Goal: Transaction & Acquisition: Purchase product/service

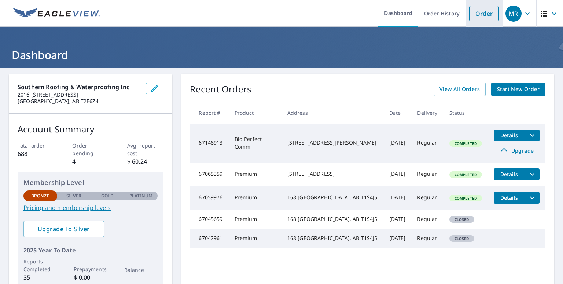
click at [485, 11] on link "Order" at bounding box center [484, 13] width 30 height 15
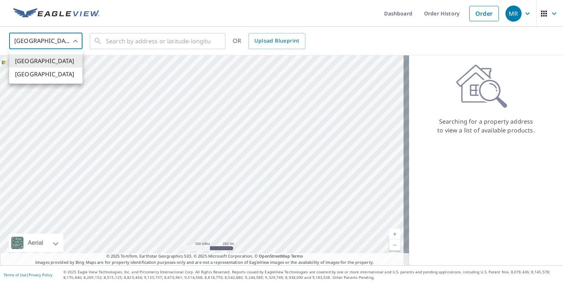
click at [76, 40] on body "MR MR Dashboard Order History Order MR United States US ​ ​ OR Upload Blueprint…" at bounding box center [281, 142] width 563 height 284
click at [54, 76] on li "[GEOGRAPHIC_DATA]" at bounding box center [45, 73] width 73 height 13
type input "CA"
click at [137, 38] on input "text" at bounding box center [158, 41] width 104 height 21
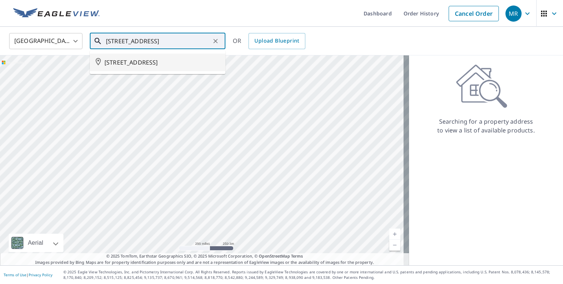
click at [153, 63] on span "[STREET_ADDRESS]" at bounding box center [161, 62] width 115 height 9
type input "[STREET_ADDRESS]"
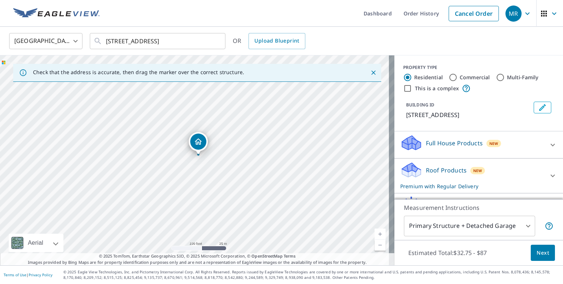
drag, startPoint x: 162, startPoint y: 160, endPoint x: 165, endPoint y: 156, distance: 5.7
click at [165, 156] on div "[STREET_ADDRESS]" at bounding box center [197, 160] width 394 height 210
drag, startPoint x: 200, startPoint y: 132, endPoint x: 207, endPoint y: 161, distance: 29.7
click at [449, 76] on input "Commercial" at bounding box center [453, 77] width 9 height 9
radio input "true"
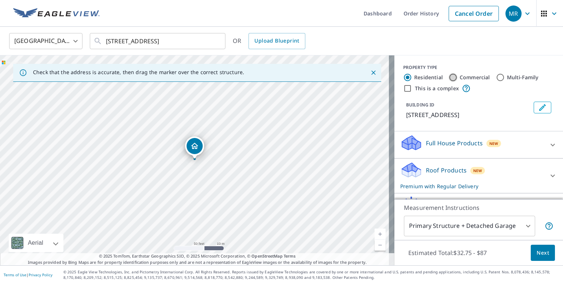
type input "4"
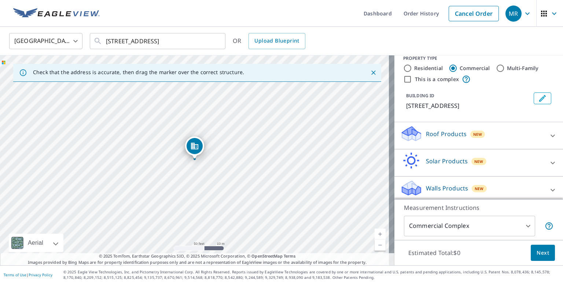
scroll to position [13, 0]
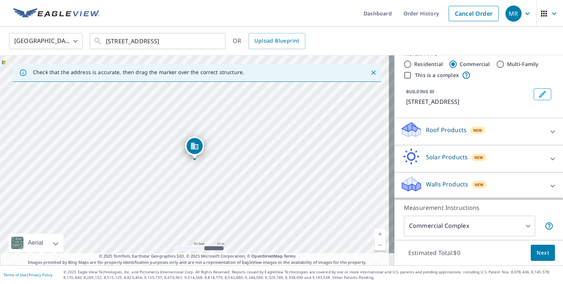
click at [446, 127] on p "Roof Products" at bounding box center [446, 129] width 41 height 9
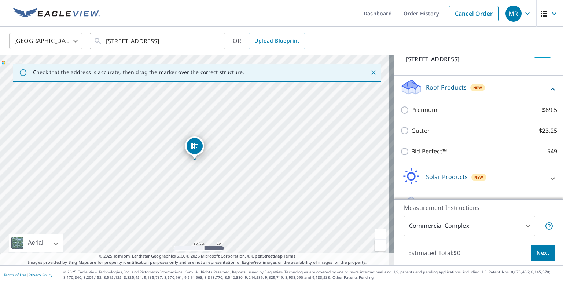
scroll to position [39, 0]
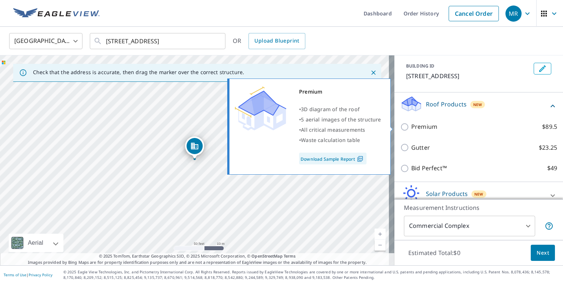
click at [400, 124] on input "Premium $89.5" at bounding box center [405, 126] width 11 height 9
checkbox input "true"
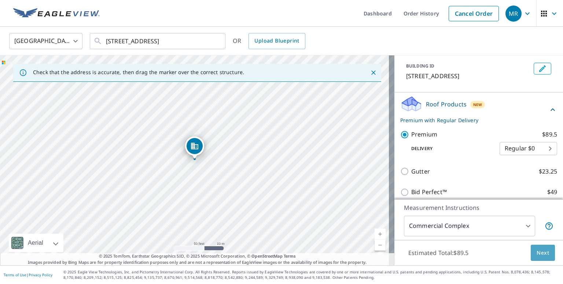
click at [538, 252] on span "Next" at bounding box center [543, 252] width 12 height 9
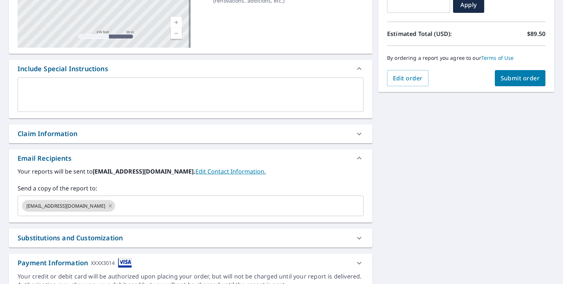
scroll to position [147, 0]
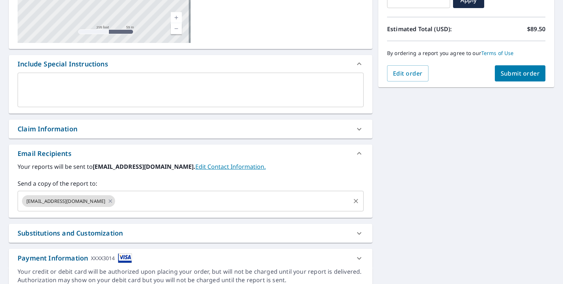
click at [116, 201] on input "text" at bounding box center [232, 201] width 233 height 14
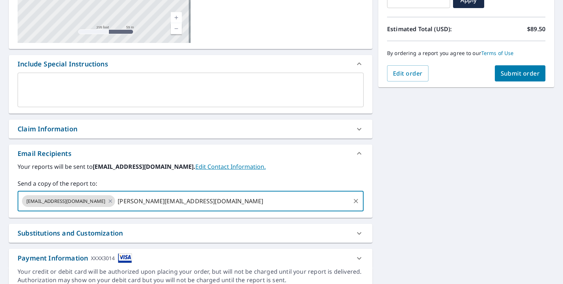
type input "[PERSON_NAME][EMAIL_ADDRESS][DOMAIN_NAME]"
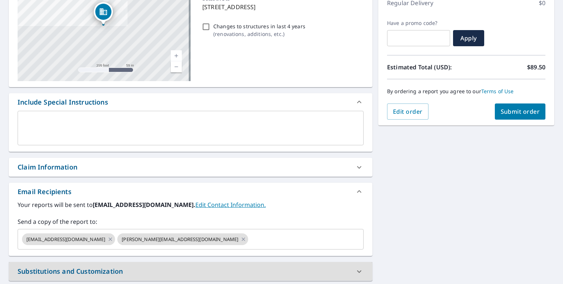
scroll to position [110, 0]
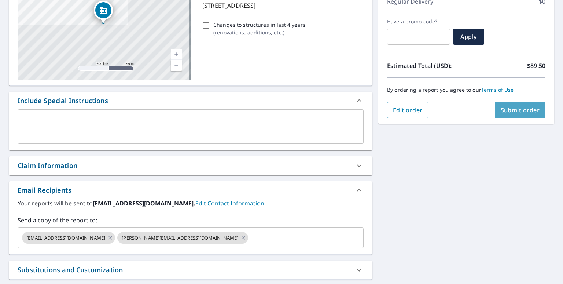
click at [512, 107] on span "Submit order" at bounding box center [520, 110] width 39 height 8
checkbox input "true"
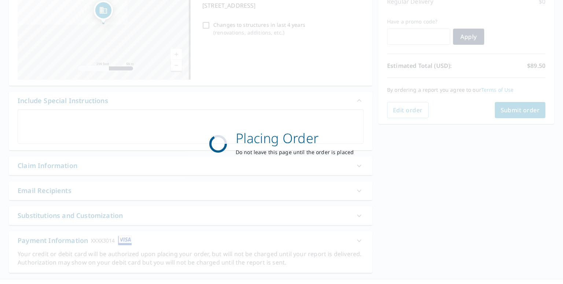
scroll to position [0, 0]
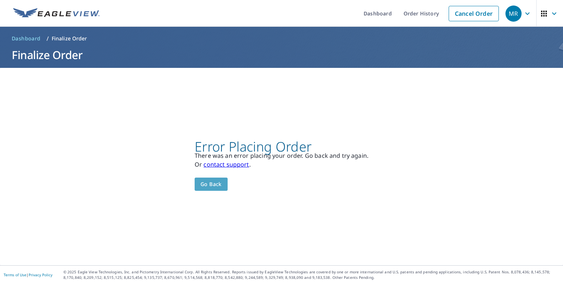
click at [213, 185] on span "Go back" at bounding box center [211, 184] width 21 height 9
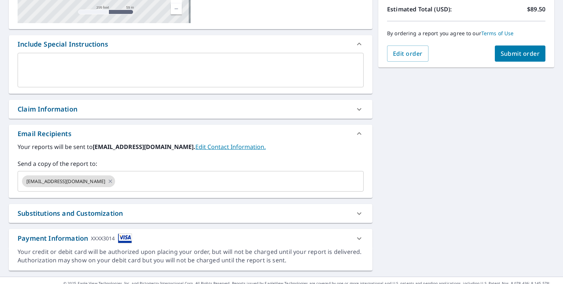
scroll to position [177, 0]
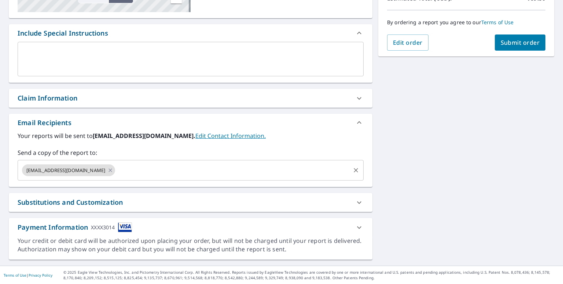
click at [116, 170] on input "text" at bounding box center [232, 170] width 233 height 14
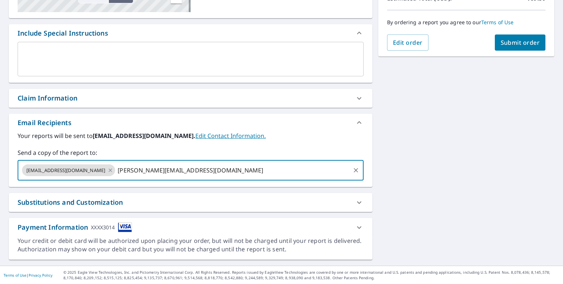
click at [208, 171] on input "[PERSON_NAME][EMAIL_ADDRESS][DOMAIN_NAME]" at bounding box center [232, 170] width 233 height 14
type input "[PERSON_NAME][EMAIL_ADDRESS][DOMAIN_NAME]"
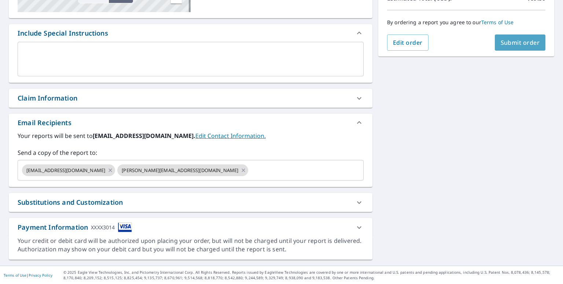
click at [512, 41] on span "Submit order" at bounding box center [520, 42] width 39 height 8
checkbox input "true"
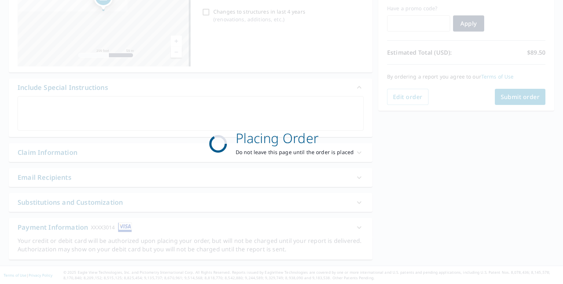
scroll to position [0, 0]
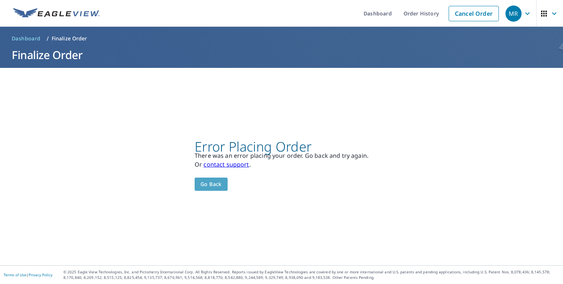
click at [213, 183] on span "Go back" at bounding box center [211, 184] width 21 height 9
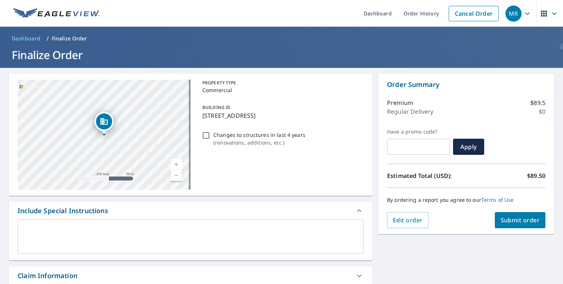
click at [104, 133] on div "Dropped pin, building 1, Commercial property, 307 35 AVE NE CALGARY AB T2E7Y6" at bounding box center [104, 130] width 10 height 7
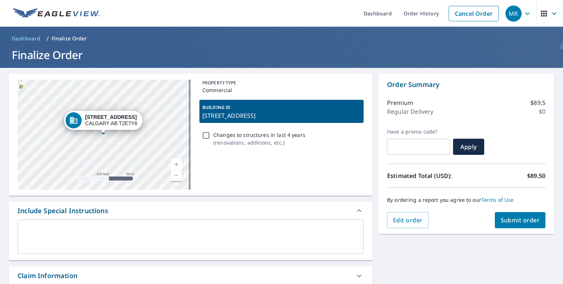
click at [120, 133] on div "[STREET_ADDRESS]" at bounding box center [103, 122] width 78 height 23
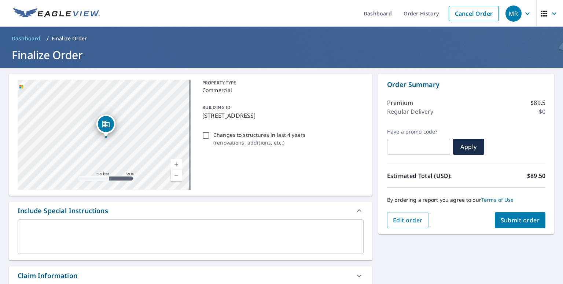
drag, startPoint x: 105, startPoint y: 118, endPoint x: 107, endPoint y: 121, distance: 4.3
click at [107, 121] on icon "Dropped pin, building 1, Commercial property, 307 35 AVE NE CALGARY AB T2E7Y6" at bounding box center [106, 124] width 9 height 9
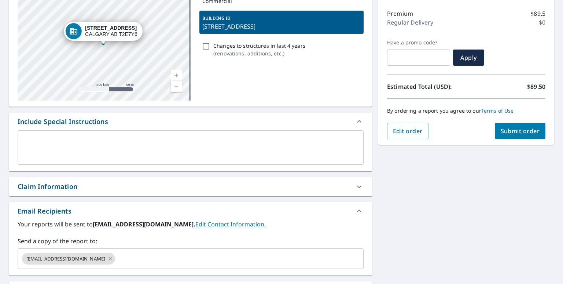
scroll to position [147, 0]
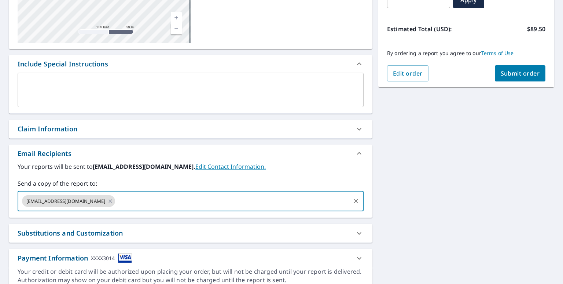
click at [116, 201] on input "text" at bounding box center [232, 201] width 233 height 14
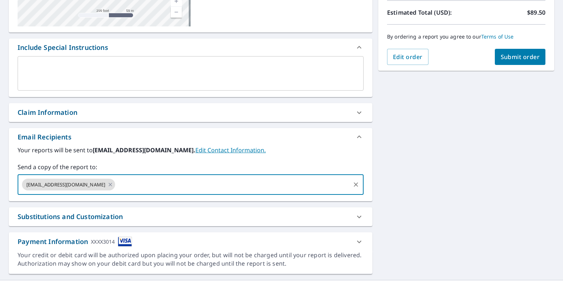
scroll to position [177, 0]
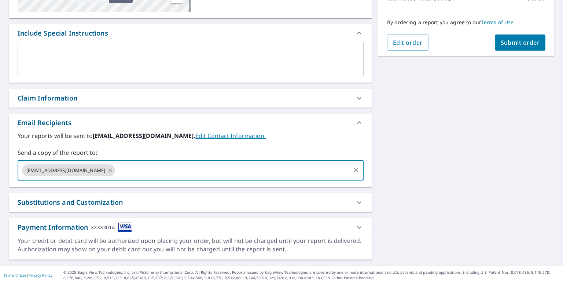
click at [350, 222] on div at bounding box center [359, 227] width 18 height 18
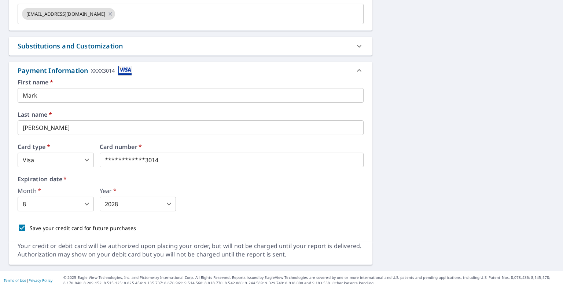
scroll to position [339, 0]
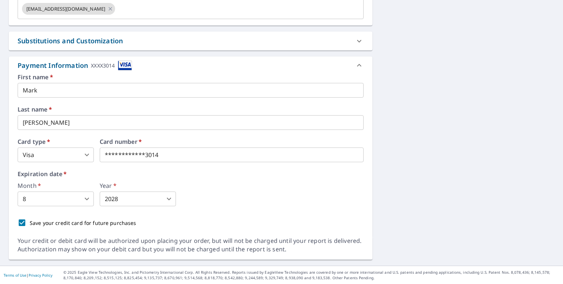
click at [103, 81] on div "First name   * [PERSON_NAME]" at bounding box center [191, 85] width 346 height 23
drag, startPoint x: 168, startPoint y: 152, endPoint x: 27, endPoint y: 107, distance: 147.7
click at [148, 143] on label "Card number   *" at bounding box center [232, 142] width 264 height 6
click at [88, 196] on body "MR MR Dashboard Order History Cancel Order MR Dashboard / Finalize Order Finali…" at bounding box center [281, 142] width 563 height 284
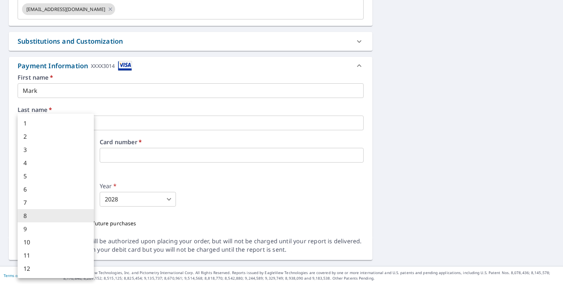
click at [72, 179] on li "5" at bounding box center [56, 175] width 76 height 13
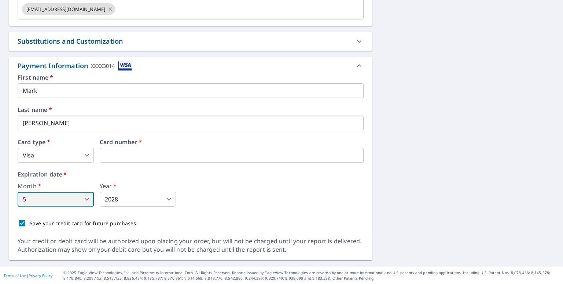
checkbox input "true"
type input "5"
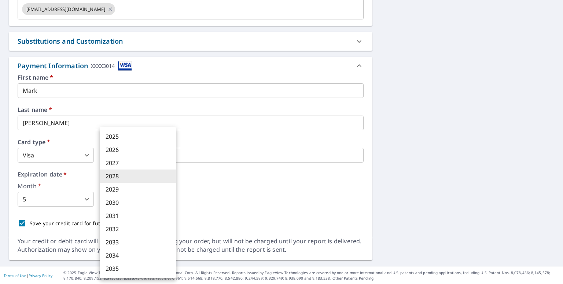
click at [144, 198] on body "MR MR Dashboard Order History Cancel Order MR Dashboard / Finalize Order Finali…" at bounding box center [281, 142] width 563 height 284
click at [146, 162] on li "2027" at bounding box center [138, 162] width 76 height 13
checkbox input "true"
type input "2027"
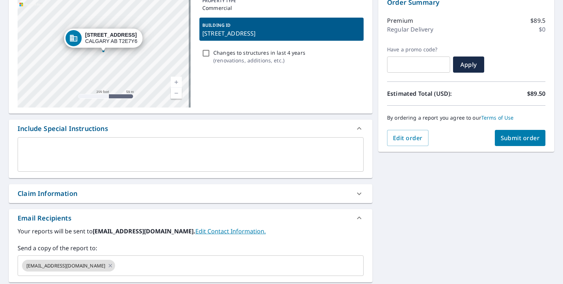
scroll to position [119, 0]
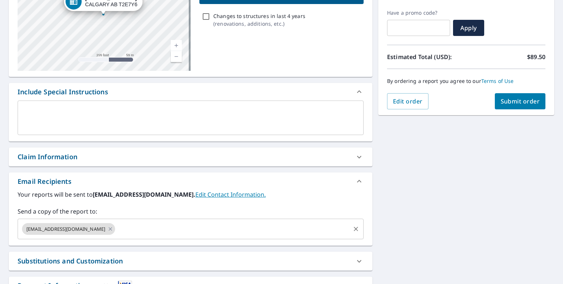
click at [164, 236] on div "[EMAIL_ADDRESS][DOMAIN_NAME] ​" at bounding box center [191, 228] width 346 height 21
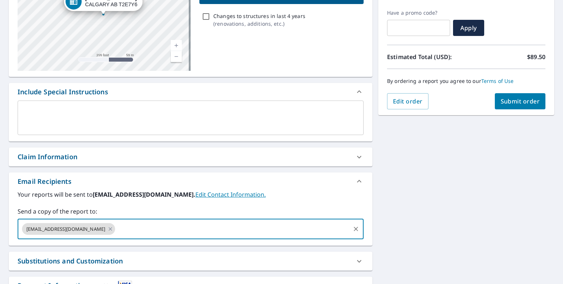
type input "c"
type input "[PERSON_NAME][EMAIL_ADDRESS][DOMAIN_NAME]"
click at [447, 192] on div "[STREET_ADDRESS][GEOGRAPHIC_DATA] A standard road map Aerial A detailed look fr…" at bounding box center [281, 217] width 563 height 536
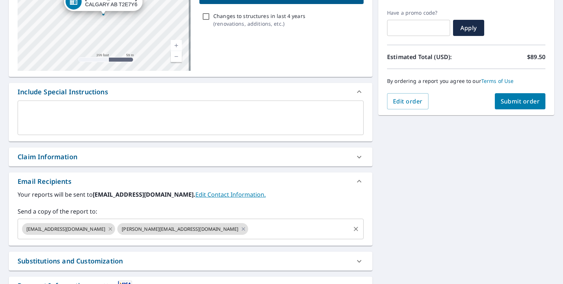
click at [107, 228] on icon at bounding box center [110, 229] width 6 height 8
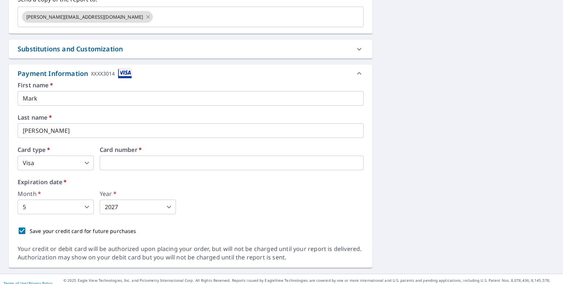
scroll to position [339, 0]
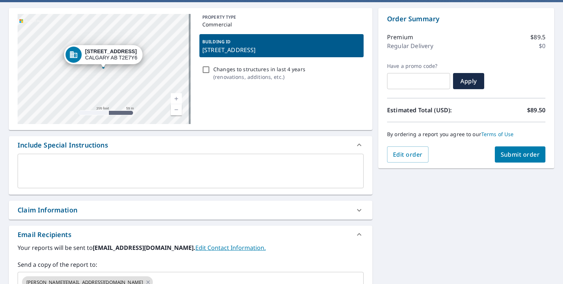
scroll to position [45, 0]
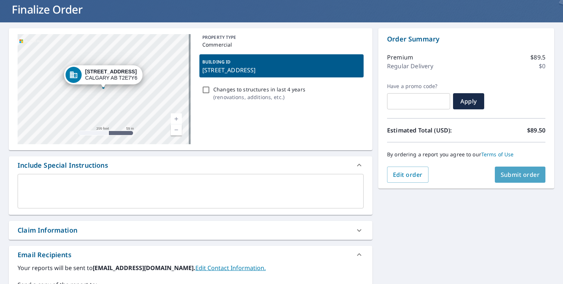
click at [501, 178] on button "Submit order" at bounding box center [520, 174] width 51 height 16
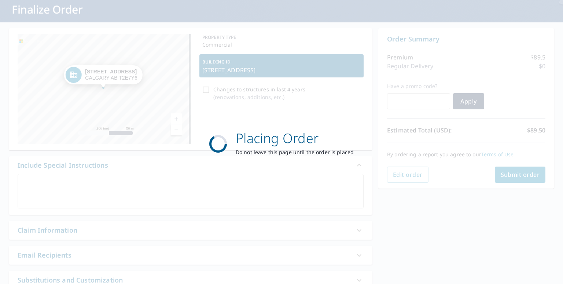
checkbox input "true"
